Goal: Information Seeking & Learning: Learn about a topic

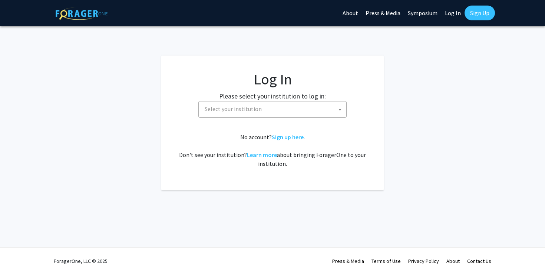
select select
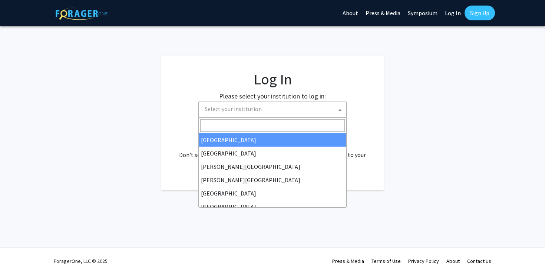
click at [252, 111] on span "Select your institution" at bounding box center [233, 108] width 57 height 7
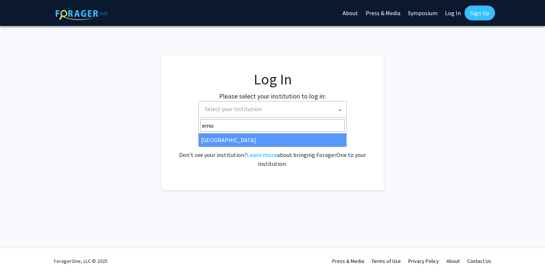
type input "emo"
select select "12"
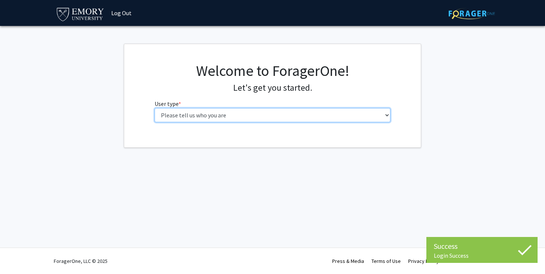
click at [229, 118] on select "Please tell us who you are Undergraduate Student Master's Student Doctoral Cand…" at bounding box center [273, 115] width 236 height 14
select select "1: undergrad"
click at [155, 108] on select "Please tell us who you are Undergraduate Student Master's Student Doctoral Cand…" at bounding box center [273, 115] width 236 height 14
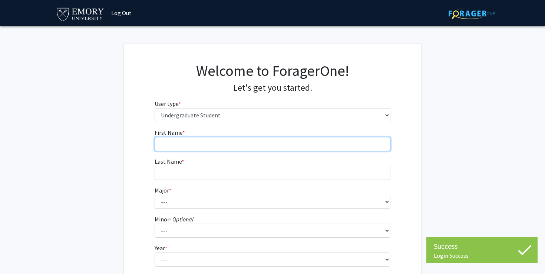
click at [219, 145] on input "First Name * required" at bounding box center [273, 144] width 236 height 14
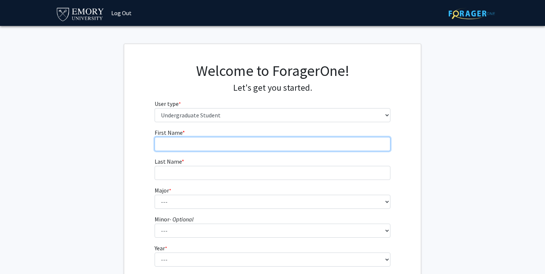
type input "Siddharth"
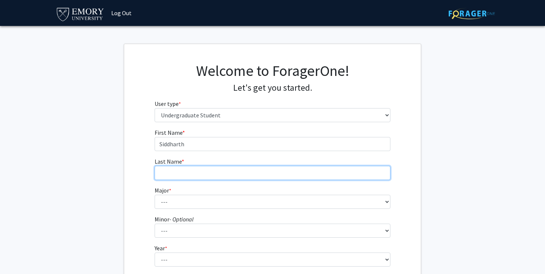
type input "Madapura"
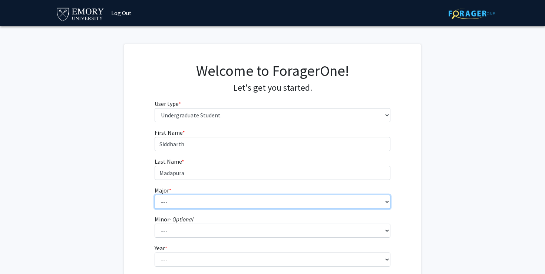
click at [217, 199] on select "--- Accounting African American Studies African Studies American Studies Analyt…" at bounding box center [273, 202] width 236 height 14
click at [155, 195] on select "--- Accounting African American Studies African Studies American Studies Analyt…" at bounding box center [273, 202] width 236 height 14
click at [244, 203] on select "--- Accounting African American Studies African Studies American Studies Analyt…" at bounding box center [273, 202] width 236 height 14
select select "24: 985"
click at [155, 195] on select "--- Accounting African American Studies African Studies American Studies Analyt…" at bounding box center [273, 202] width 236 height 14
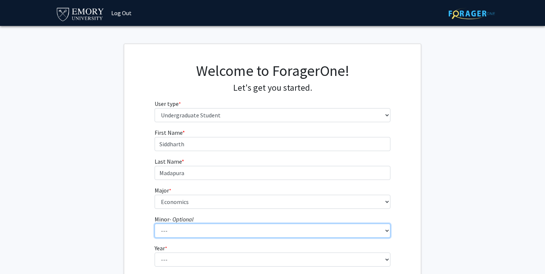
click at [227, 229] on select "--- African American Studies African Studies American Studies Ancient Mediterra…" at bounding box center [273, 231] width 236 height 14
select select "6: 733"
click at [155, 224] on select "--- African American Studies African Studies American Studies Ancient Mediterra…" at bounding box center [273, 231] width 236 height 14
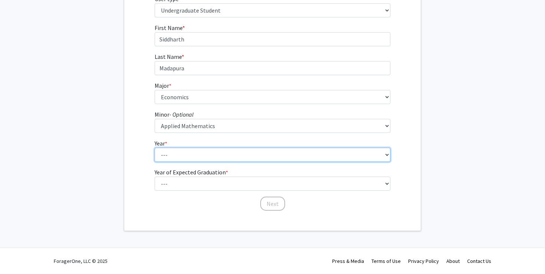
click at [200, 154] on select "--- First-year Sophomore Junior Senior Postbaccalaureate Certificate" at bounding box center [273, 155] width 236 height 14
select select "1: first-year"
click at [155, 148] on select "--- First-year Sophomore Junior Senior Postbaccalaureate Certificate" at bounding box center [273, 155] width 236 height 14
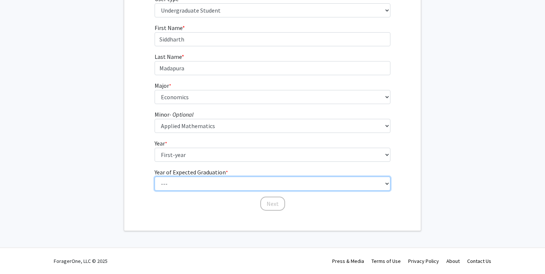
click at [198, 184] on select "--- 2025 2026 2027 2028 2029 2030 2031 2032 2033 2034" at bounding box center [273, 184] width 236 height 14
select select "4: 2028"
click at [155, 177] on select "--- 2025 2026 2027 2028 2029 2030 2031 2032 2033 2034" at bounding box center [273, 184] width 236 height 14
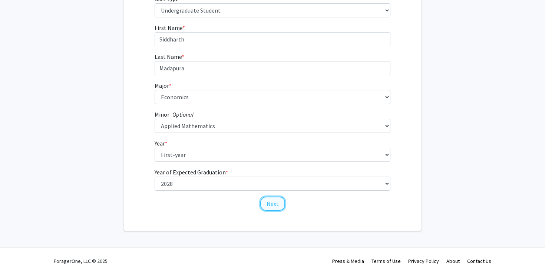
click at [273, 206] on button "Next" at bounding box center [272, 204] width 25 height 14
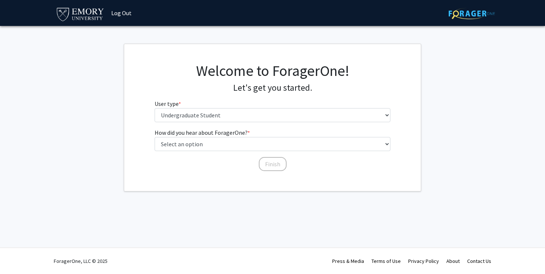
scroll to position [0, 0]
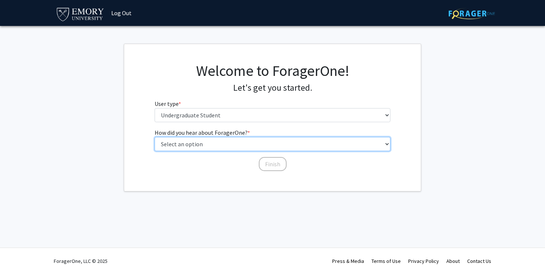
click at [251, 148] on select "Select an option Peer/student recommendation Faculty/staff recommendation Unive…" at bounding box center [273, 144] width 236 height 14
select select "3: university_website"
click at [155, 137] on select "Select an option Peer/student recommendation Faculty/staff recommendation Unive…" at bounding box center [273, 144] width 236 height 14
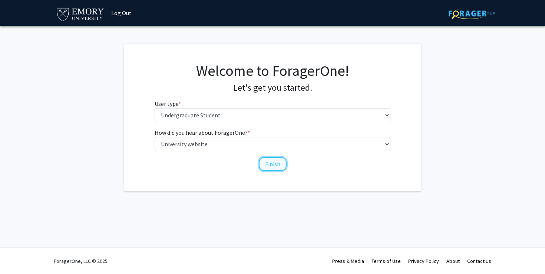
click at [274, 165] on button "Finish" at bounding box center [273, 164] width 28 height 14
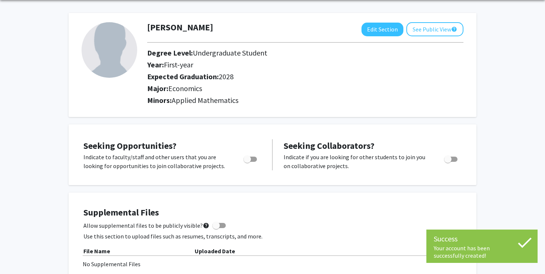
scroll to position [27, 0]
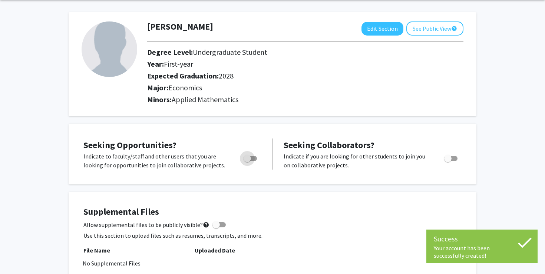
click at [247, 159] on span "Toggle" at bounding box center [247, 158] width 7 height 7
click at [247, 161] on input "Are you actively seeking opportunities?" at bounding box center [247, 161] width 0 height 0
checkbox input "true"
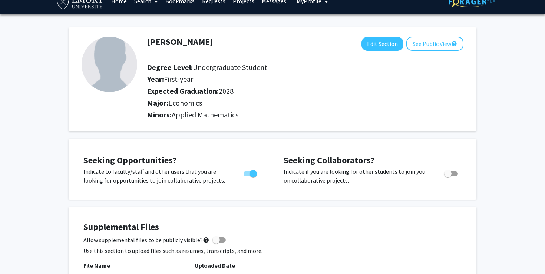
scroll to position [0, 0]
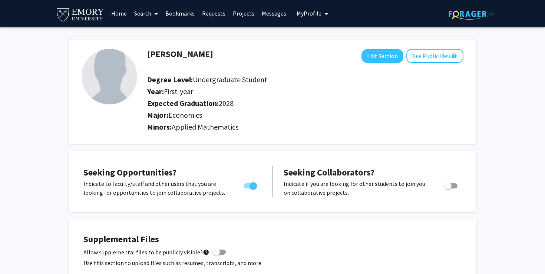
click at [248, 11] on link "Projects" at bounding box center [243, 13] width 29 height 26
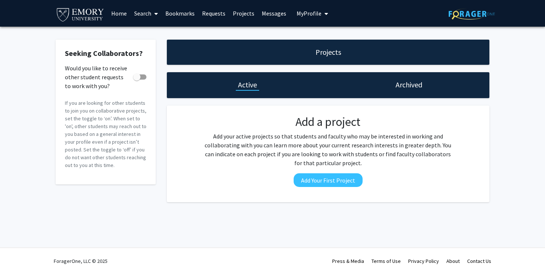
click at [142, 14] on link "Search" at bounding box center [145, 13] width 31 height 26
click at [145, 34] on span "Faculty/Staff" at bounding box center [157, 34] width 54 height 15
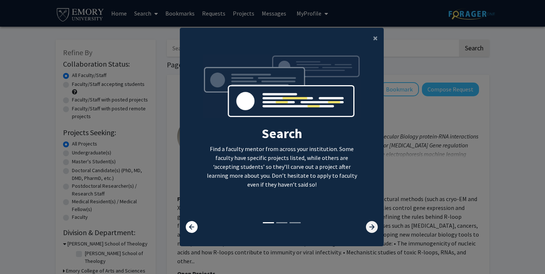
click at [374, 222] on icon at bounding box center [372, 227] width 12 height 12
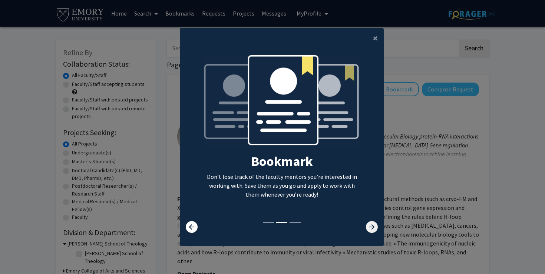
click at [374, 222] on icon at bounding box center [372, 227] width 12 height 12
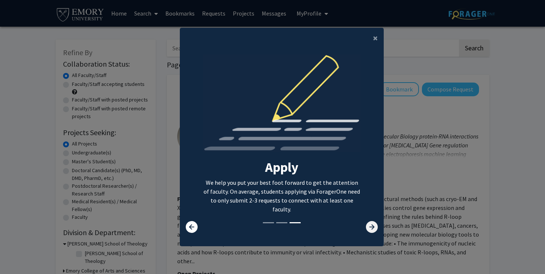
click at [374, 222] on icon at bounding box center [372, 227] width 12 height 12
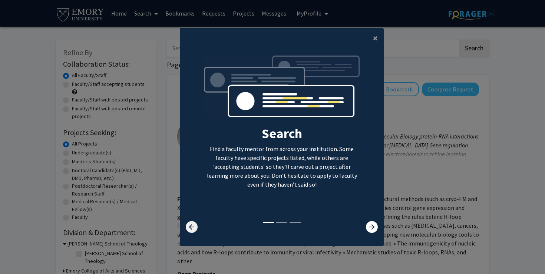
click at [188, 224] on icon at bounding box center [192, 227] width 12 height 12
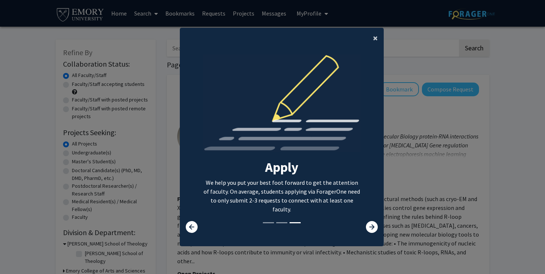
click at [371, 34] on button "×" at bounding box center [375, 38] width 17 height 21
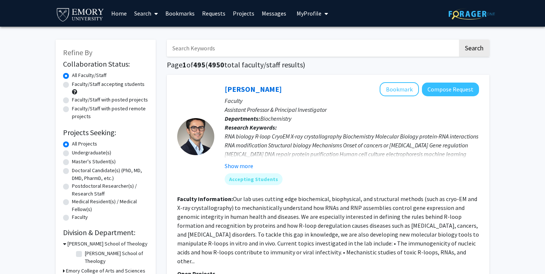
click at [367, 43] on input "Search Keywords" at bounding box center [312, 48] width 291 height 17
type input "Econ"
click at [459, 40] on button "Search" at bounding box center [474, 48] width 30 height 17
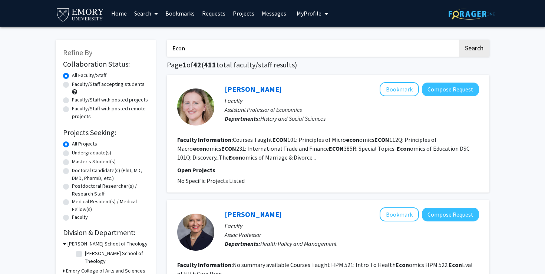
click at [72, 84] on label "Faculty/Staff accepting students" at bounding box center [108, 84] width 73 height 8
click at [72, 84] on input "Faculty/Staff accepting students" at bounding box center [74, 82] width 5 height 5
radio input "true"
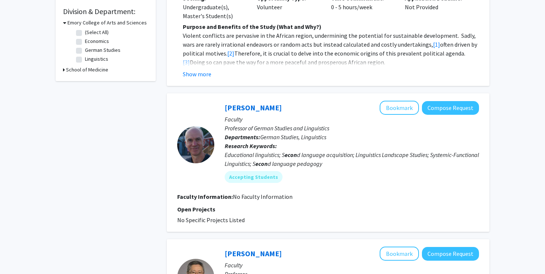
scroll to position [46, 0]
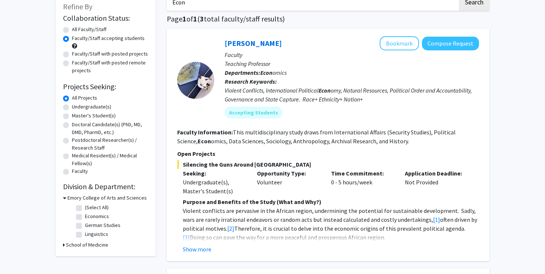
click at [72, 55] on label "Faculty/Staff with posted projects" at bounding box center [110, 54] width 76 height 8
click at [72, 55] on input "Faculty/Staff with posted projects" at bounding box center [74, 52] width 5 height 5
radio input "true"
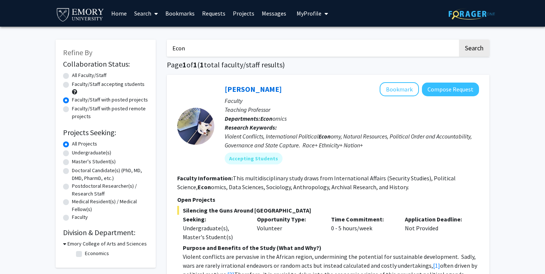
click at [207, 47] on input "Econ" at bounding box center [312, 48] width 291 height 17
type input "app"
type input "mathematics"
click at [459, 40] on button "Search" at bounding box center [474, 48] width 30 height 17
radio input "true"
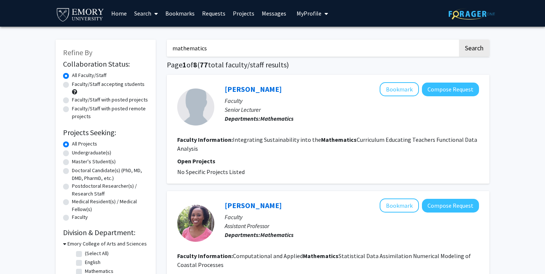
click at [72, 83] on label "Faculty/Staff accepting students" at bounding box center [108, 84] width 73 height 8
click at [72, 83] on input "Faculty/Staff accepting students" at bounding box center [74, 82] width 5 height 5
radio input "true"
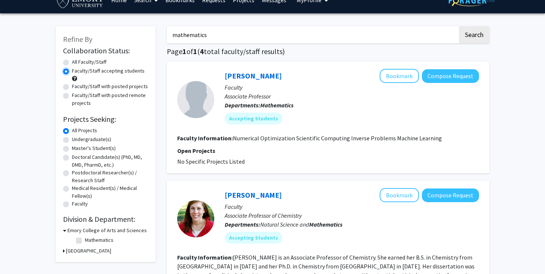
scroll to position [9, 0]
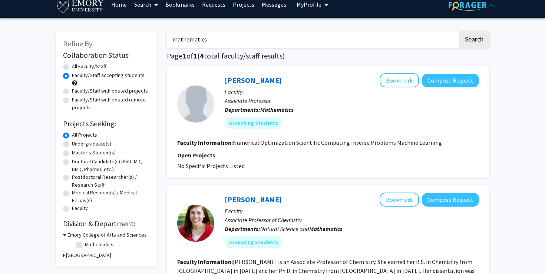
click at [72, 92] on label "Faculty/Staff with posted projects" at bounding box center [110, 91] width 76 height 8
click at [72, 92] on input "Faculty/Staff with posted projects" at bounding box center [74, 89] width 5 height 5
radio input "true"
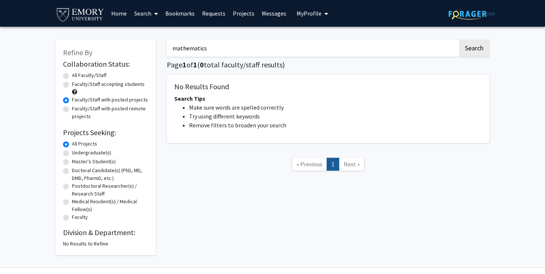
click at [72, 85] on label "Faculty/Staff accepting students" at bounding box center [108, 84] width 73 height 8
click at [72, 85] on input "Faculty/Staff accepting students" at bounding box center [74, 82] width 5 height 5
radio input "true"
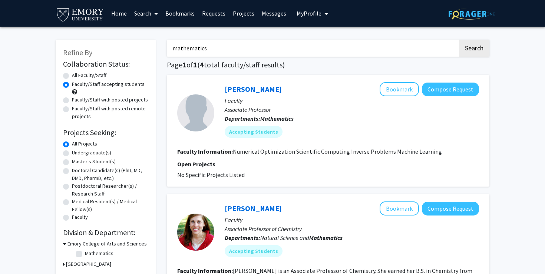
click at [247, 50] on input "mathematics" at bounding box center [312, 48] width 291 height 17
type input "economics"
click at [459, 40] on button "Search" at bounding box center [474, 48] width 30 height 17
radio input "true"
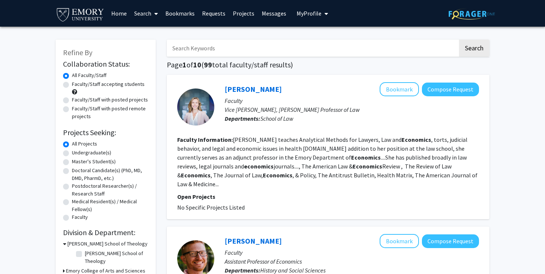
click at [72, 102] on label "Faculty/Staff with posted projects" at bounding box center [110, 100] width 76 height 8
click at [72, 101] on input "Faculty/Staff with posted projects" at bounding box center [74, 98] width 5 height 5
radio input "true"
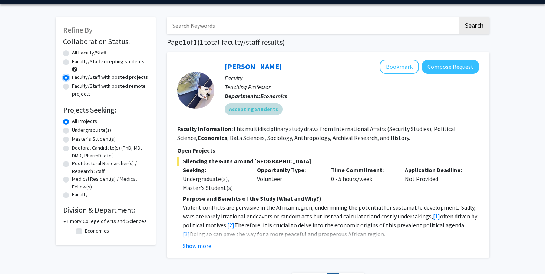
scroll to position [27, 0]
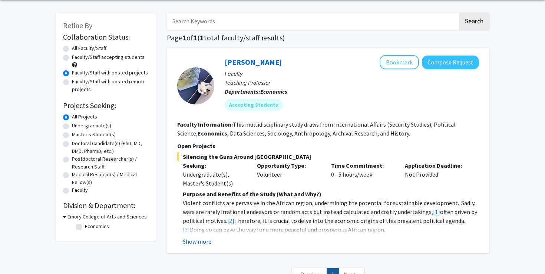
click at [196, 240] on button "Show more" at bounding box center [197, 241] width 29 height 9
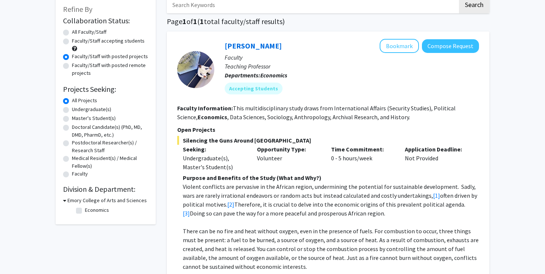
scroll to position [70, 0]
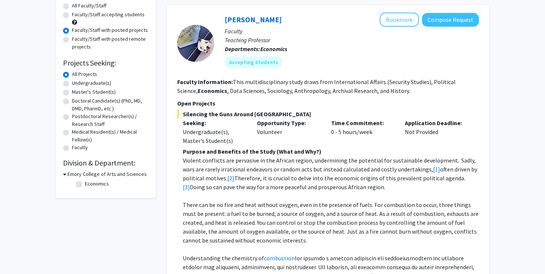
click at [70, 173] on h3 "Emory College of Arts and Sciences" at bounding box center [106, 175] width 79 height 8
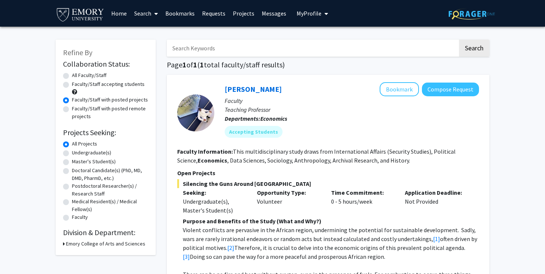
click at [321, 17] on span "My profile dropdown to access profile and logout" at bounding box center [324, 14] width 7 height 26
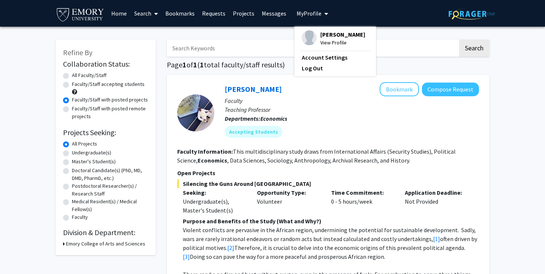
click at [324, 47] on span "View Profile" at bounding box center [342, 43] width 45 height 8
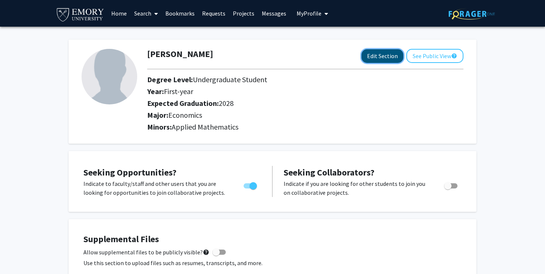
click at [388, 57] on button "Edit Section" at bounding box center [382, 56] width 42 height 14
select select "first-year"
select select "2028"
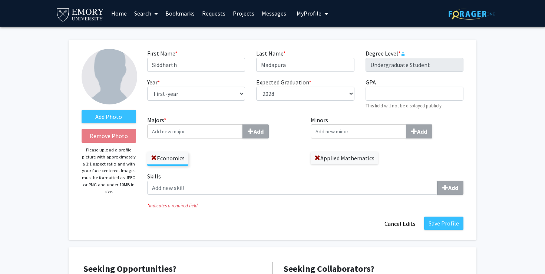
click at [219, 137] on input "Majors * Add" at bounding box center [195, 132] width 96 height 14
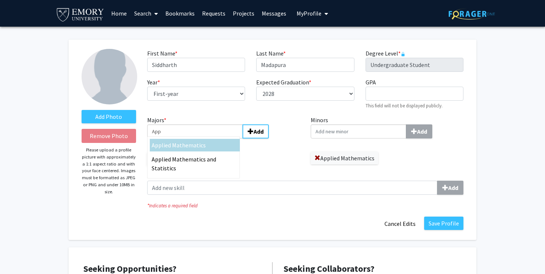
type input "App"
click at [203, 143] on span "lied Mathematics" at bounding box center [184, 145] width 44 height 7
click at [203, 139] on input "App" at bounding box center [195, 132] width 96 height 14
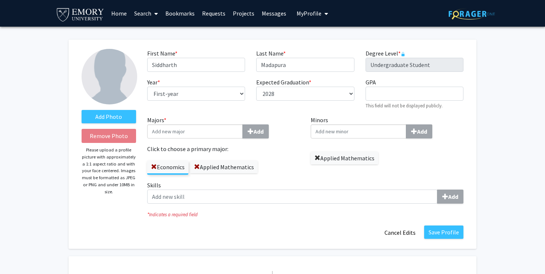
click at [317, 158] on span at bounding box center [317, 158] width 6 height 6
click at [437, 238] on button "Save Profile" at bounding box center [443, 232] width 39 height 13
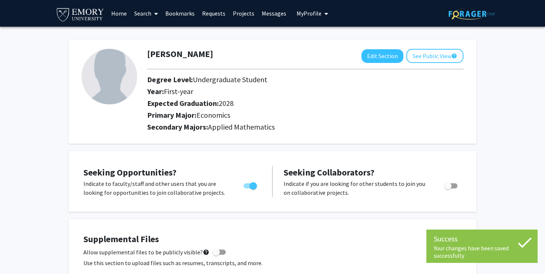
scroll to position [1, 0]
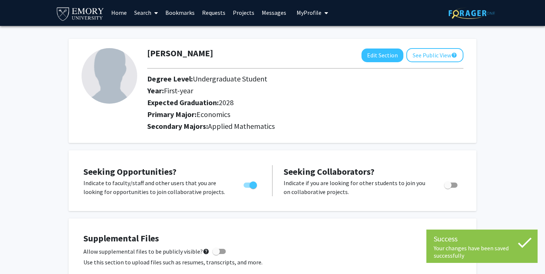
click at [136, 16] on link "Search" at bounding box center [145, 13] width 31 height 26
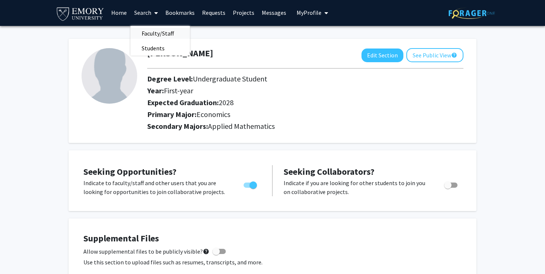
click at [152, 36] on span "Faculty/Staff" at bounding box center [157, 33] width 54 height 15
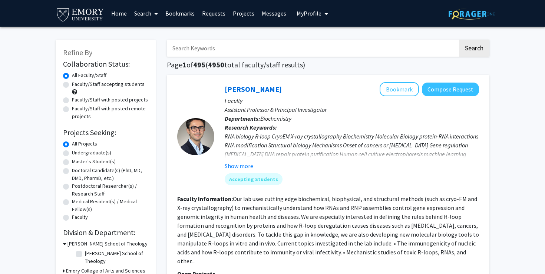
scroll to position [4, 0]
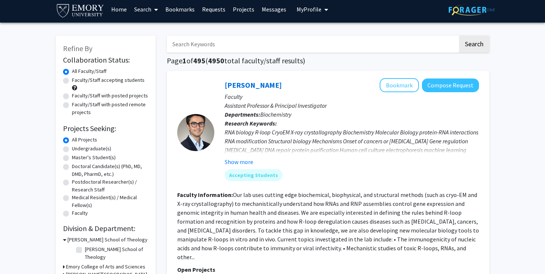
click at [72, 97] on label "Faculty/Staff with posted projects" at bounding box center [110, 96] width 76 height 8
click at [72, 97] on input "Faculty/Staff with posted projects" at bounding box center [74, 94] width 5 height 5
radio input "true"
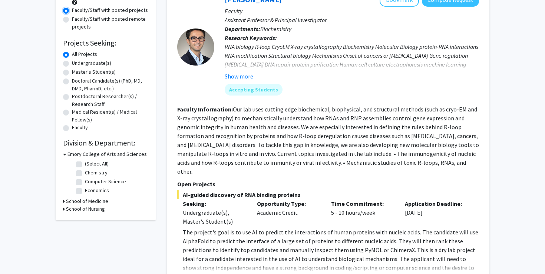
scroll to position [91, 0]
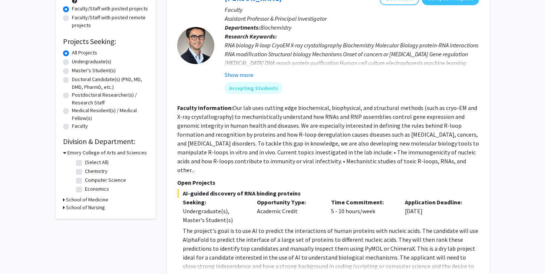
click at [85, 189] on label "Economics" at bounding box center [97, 189] width 24 height 8
click at [85, 189] on input "Economics" at bounding box center [87, 187] width 5 height 5
checkbox input "true"
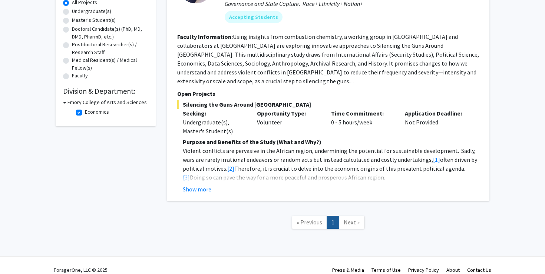
scroll to position [142, 0]
click at [85, 113] on label "Economics" at bounding box center [97, 112] width 24 height 8
click at [85, 113] on input "Economics" at bounding box center [87, 110] width 5 height 5
checkbox input "false"
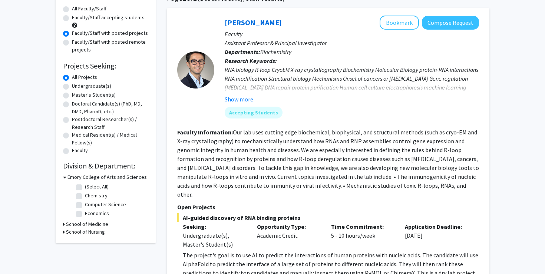
scroll to position [62, 0]
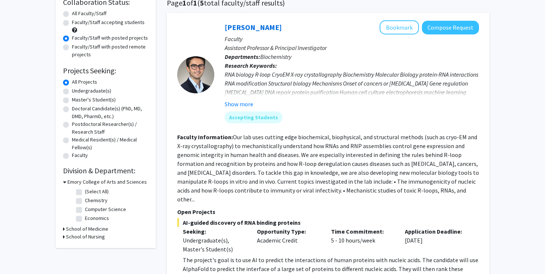
click at [65, 229] on div "School of Medicine" at bounding box center [105, 229] width 85 height 8
click at [63, 231] on div "Refine By Collaboration Status: Collaboration Status All Faculty/Staff Collabor…" at bounding box center [106, 113] width 100 height 271
click at [63, 229] on icon at bounding box center [64, 229] width 2 height 8
click at [64, 249] on icon at bounding box center [64, 250] width 2 height 8
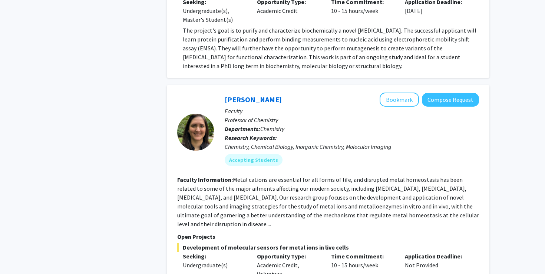
scroll to position [509, 0]
